Goal: Information Seeking & Learning: Learn about a topic

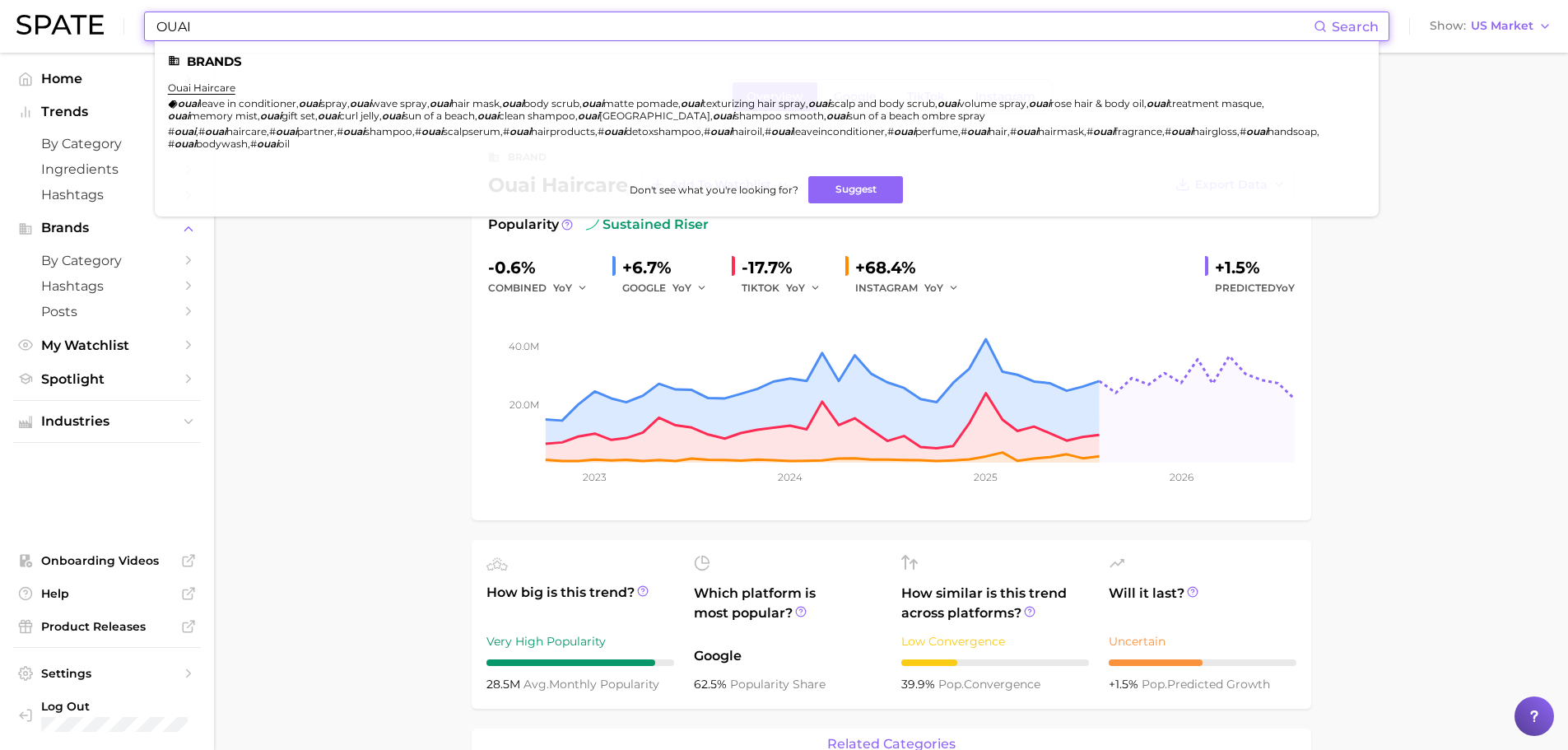
click at [0, 26] on header "OUAI Search Brands ouai haircare ouai leave in conditioner , ouai spray , ouai …" at bounding box center [784, 26] width 1568 height 52
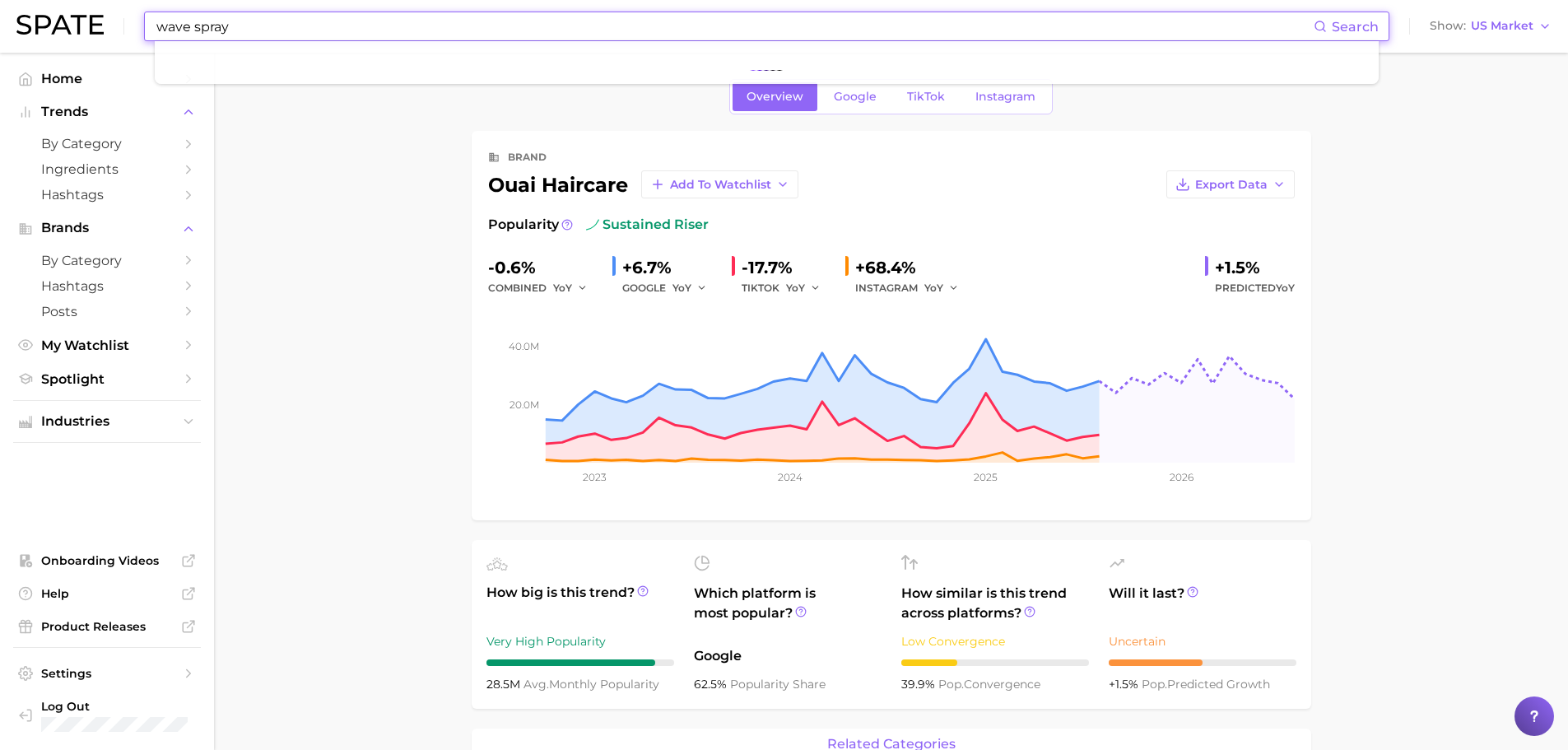
type input "wave spray"
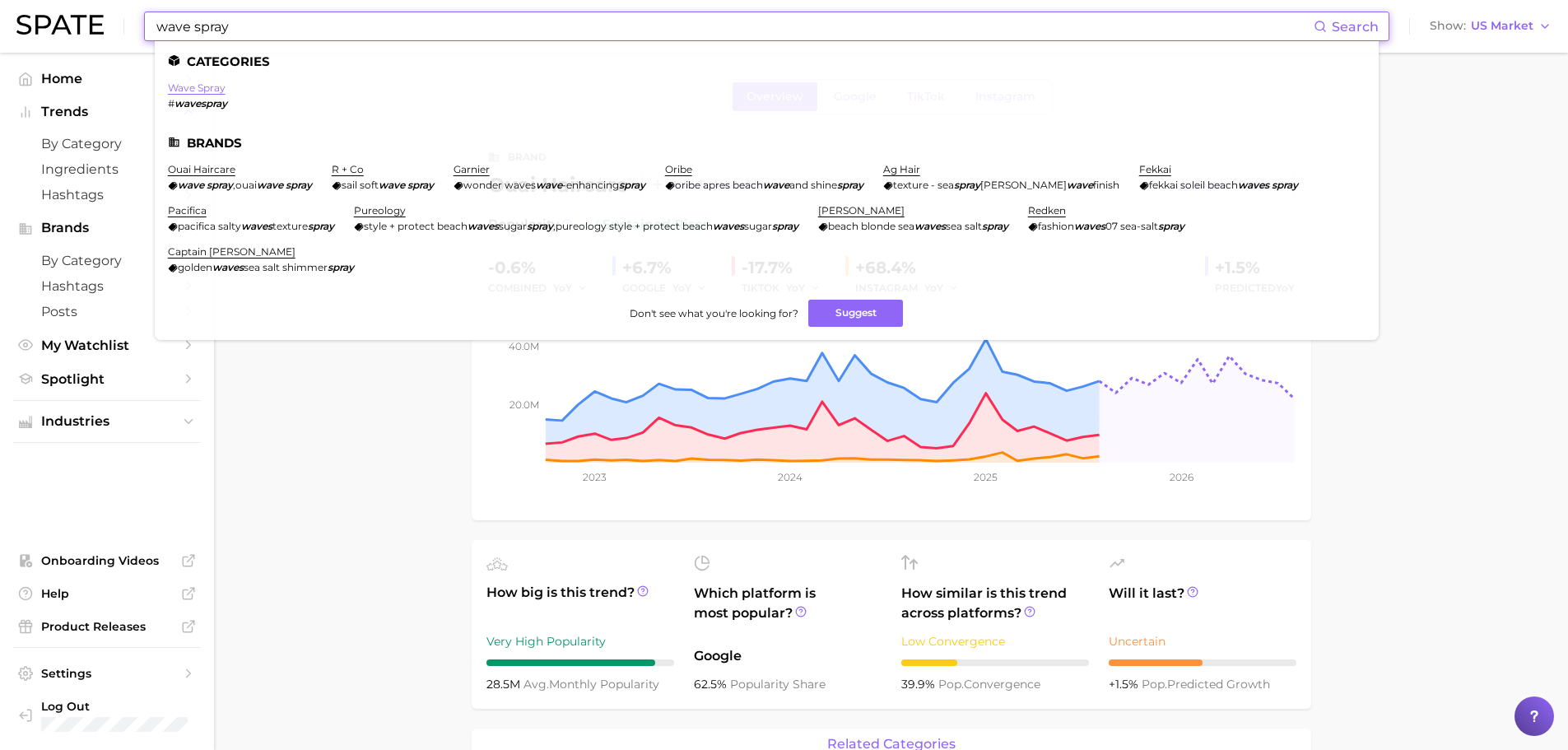
click at [200, 82] on link "wave spray" at bounding box center [196, 88] width 57 height 12
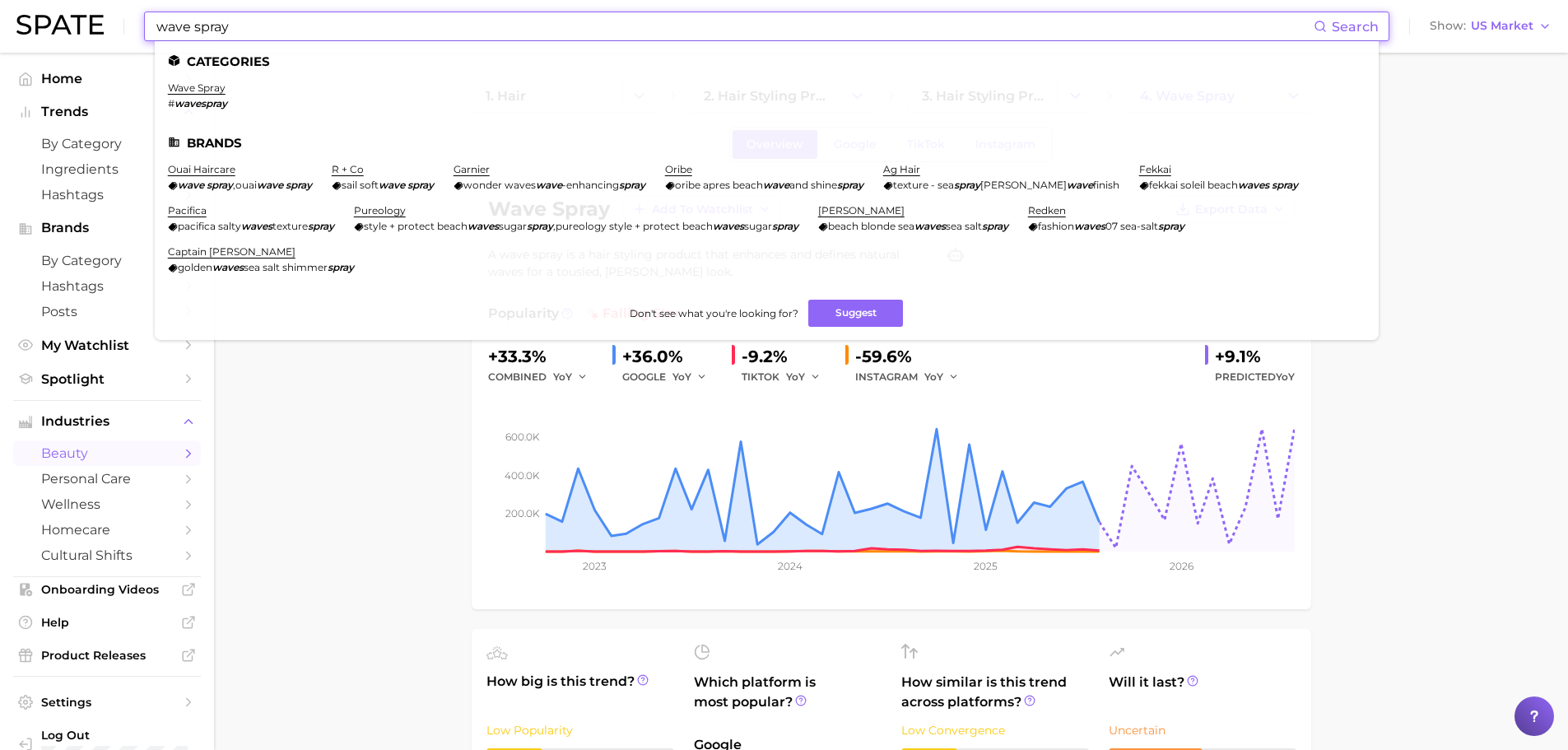
drag, startPoint x: 239, startPoint y: 26, endPoint x: 82, endPoint y: 4, distance: 158.5
click at [80, 11] on div "wave spray Search Categories wave spray # wavespray Brands ouai haircare wave s…" at bounding box center [784, 26] width 1536 height 52
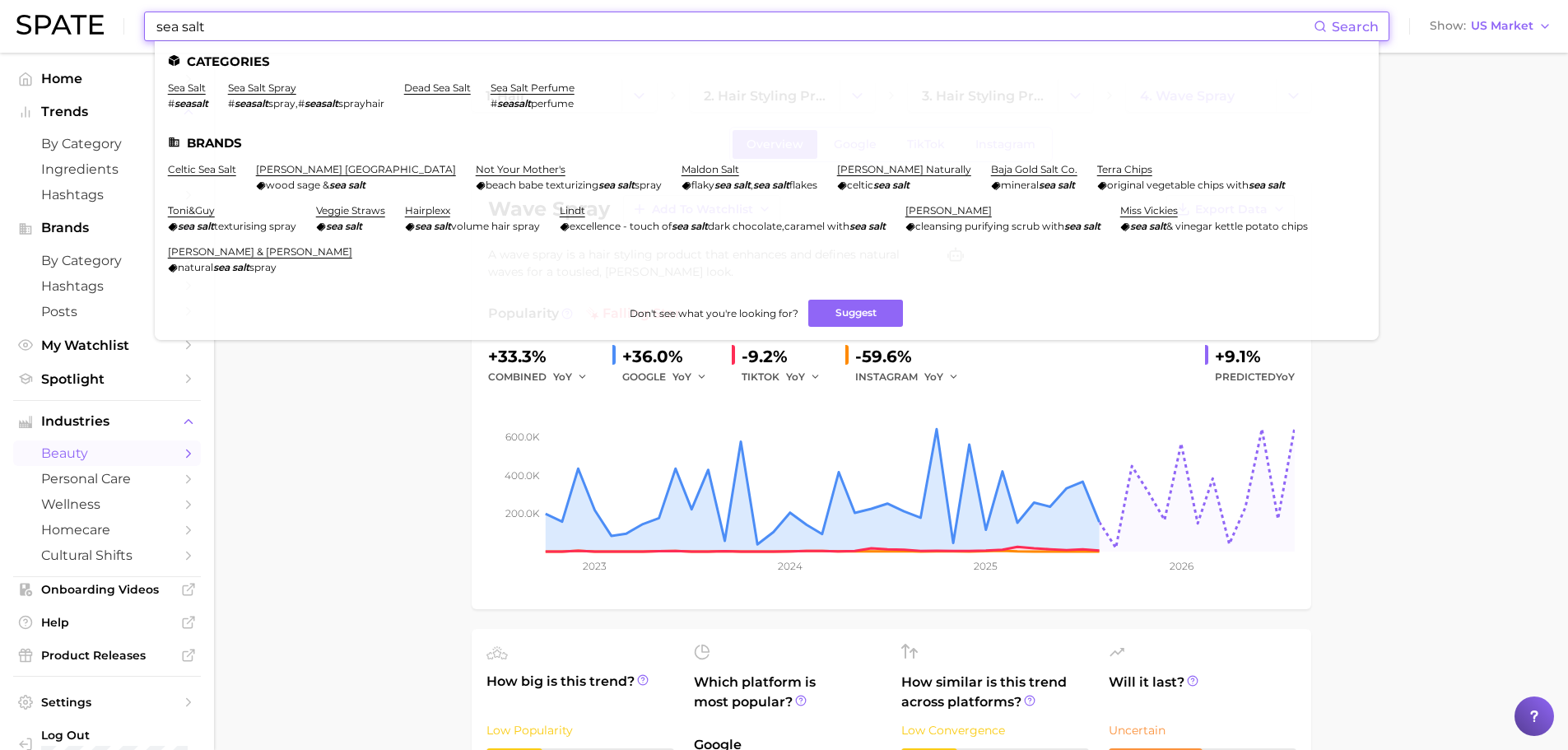
type input "sea salt"
click at [267, 94] on li "sea salt spray # seasalt spray , # seasalt sprayhair" at bounding box center [306, 95] width 156 height 28
click at [264, 89] on link "sea salt spray" at bounding box center [262, 88] width 69 height 12
